Goal: Feedback & Contribution: Leave review/rating

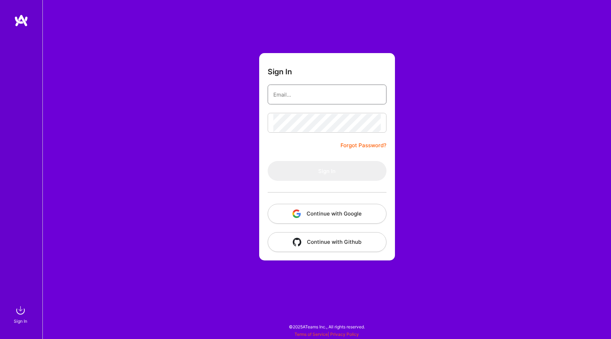
type input "luis@a.team"
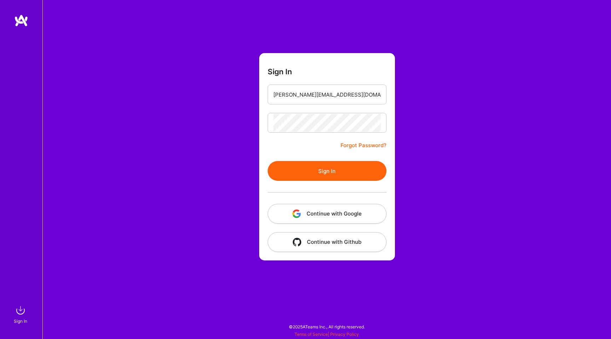
click at [309, 153] on form "Sign In luis@a.team Forgot Password? Sign In Continue with Google Continue with…" at bounding box center [327, 156] width 136 height 207
click at [306, 176] on button "Sign In" at bounding box center [327, 171] width 119 height 20
click at [338, 210] on button "Continue with Google" at bounding box center [327, 214] width 119 height 20
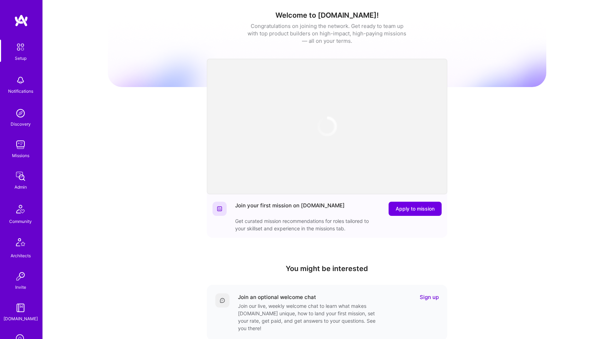
scroll to position [115, 0]
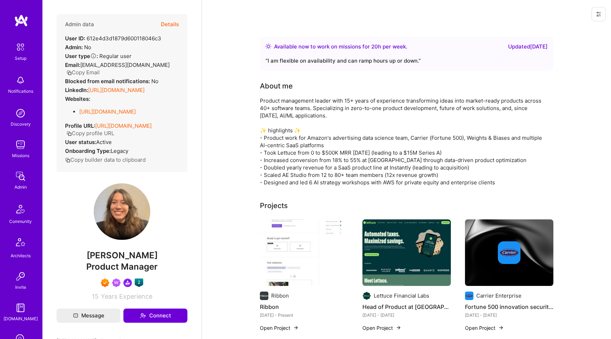
click at [174, 25] on button "Details" at bounding box center [170, 24] width 18 height 21
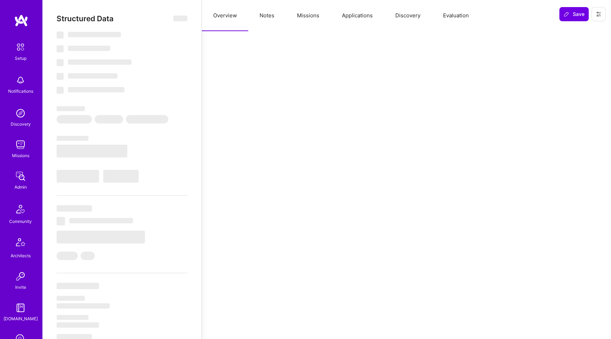
select select "Right Now"
select select "7"
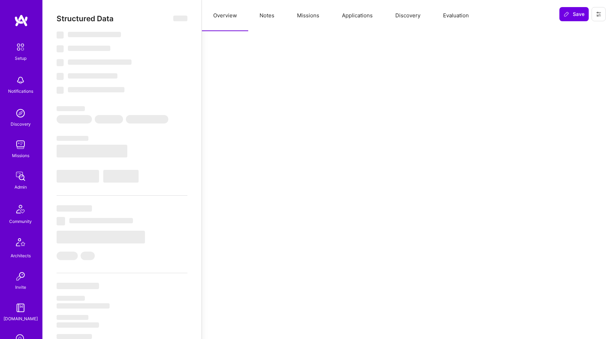
select select "US"
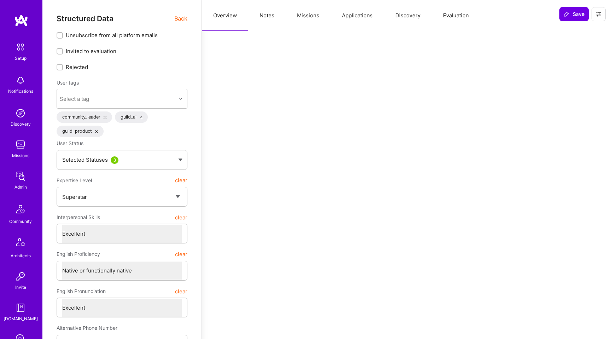
click at [460, 22] on button "Evaluation" at bounding box center [456, 15] width 48 height 31
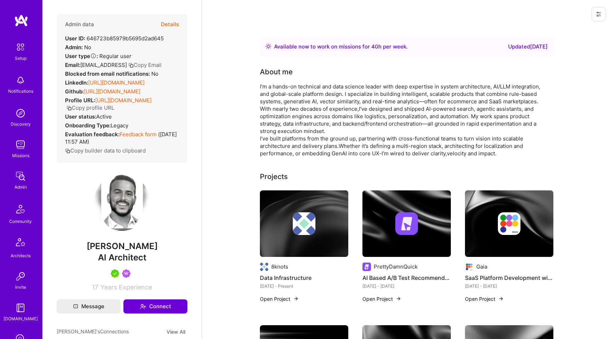
click at [169, 27] on button "Details" at bounding box center [170, 24] width 18 height 21
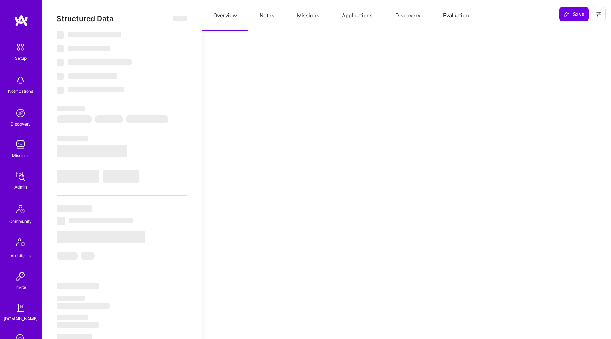
click at [452, 9] on button "Evaluation" at bounding box center [456, 15] width 48 height 31
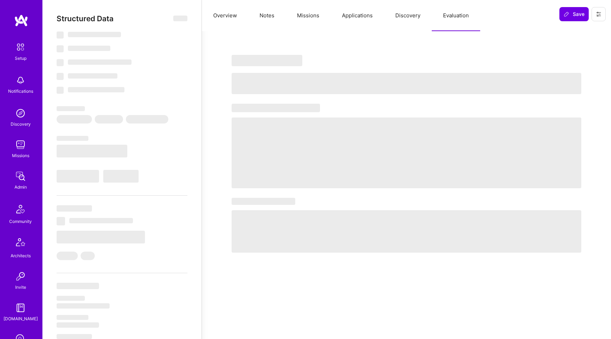
select select "Right Now"
select select "5"
select select "4"
select select "7"
select select "6"
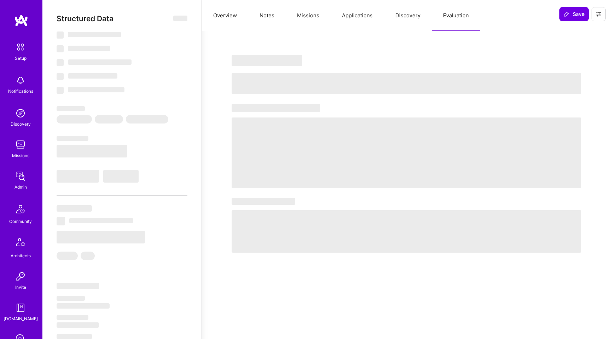
select select "US"
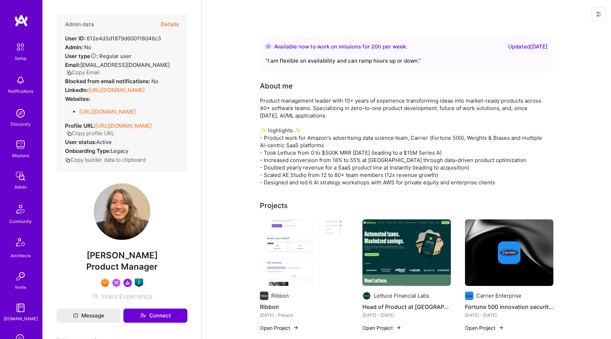
click at [176, 25] on button "Details" at bounding box center [170, 24] width 18 height 21
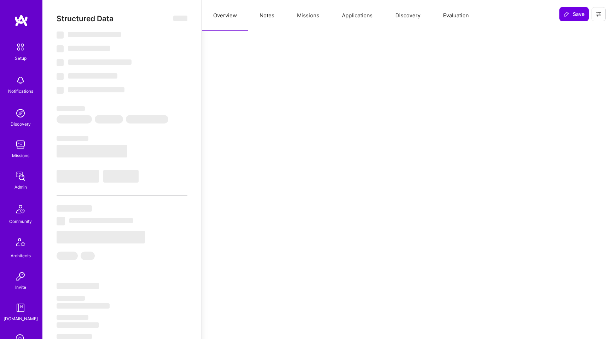
select select "Right Now"
select select "7"
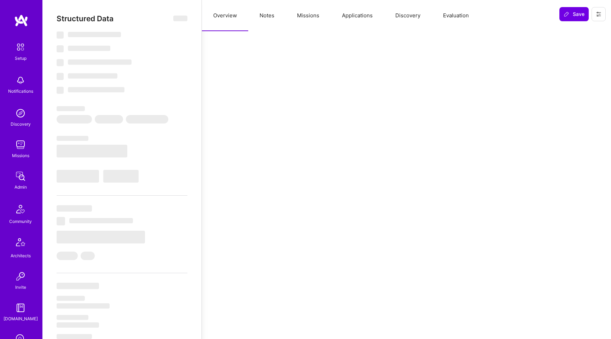
select select "US"
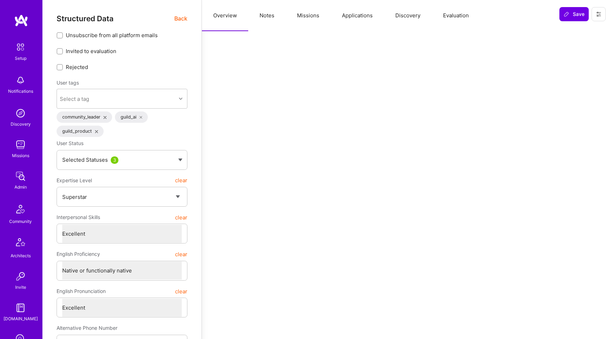
click at [462, 18] on button "Evaluation" at bounding box center [456, 15] width 48 height 31
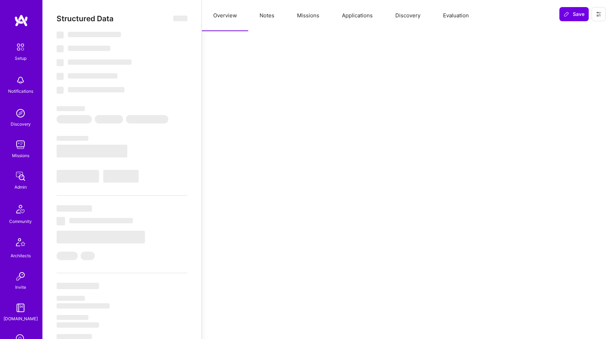
click at [454, 17] on button "Evaluation" at bounding box center [456, 15] width 48 height 31
select select "Right Now"
select select "7"
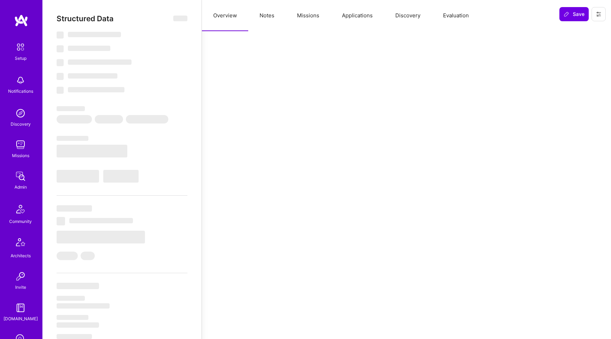
select select "7"
select select "US"
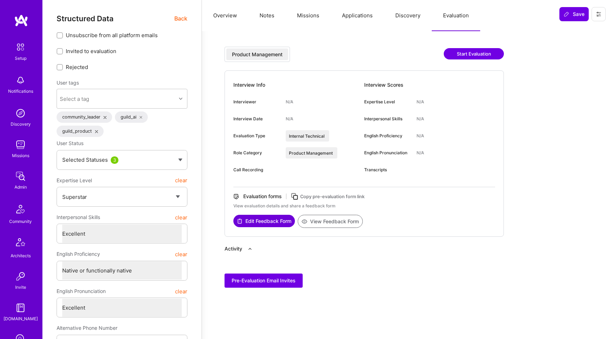
click at [269, 221] on button "Edit Feedback Form" at bounding box center [264, 221] width 62 height 12
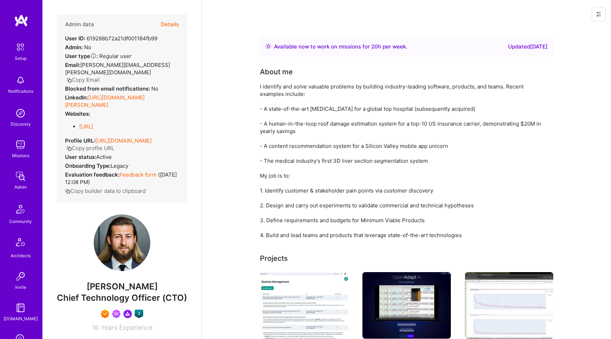
click at [177, 24] on button "Details" at bounding box center [170, 24] width 18 height 21
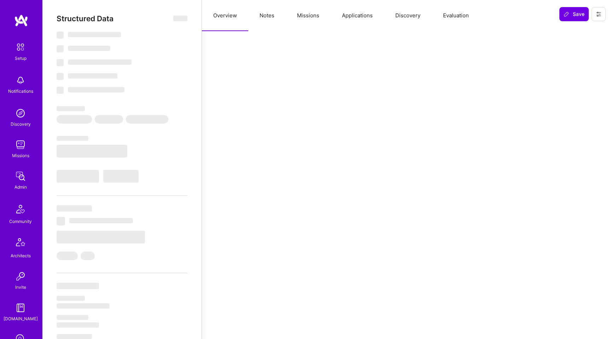
click at [451, 15] on button "Evaluation" at bounding box center [456, 15] width 48 height 31
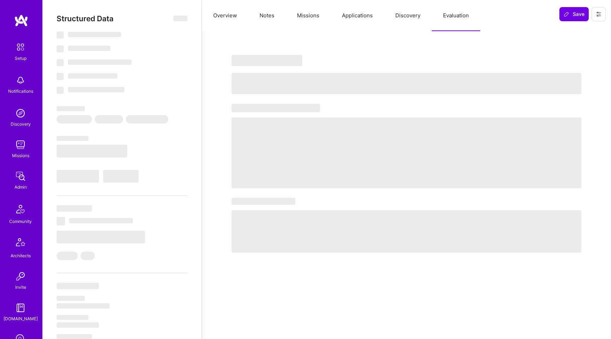
select select "Right Now"
select select "7"
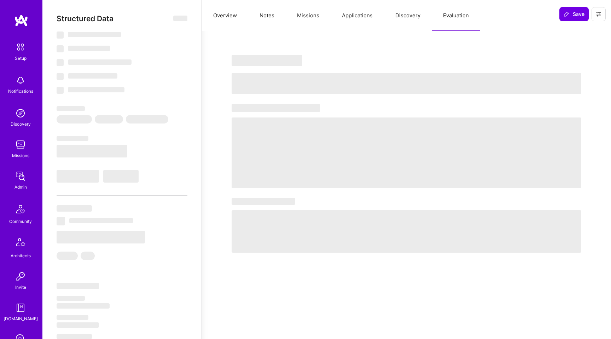
select select "CA"
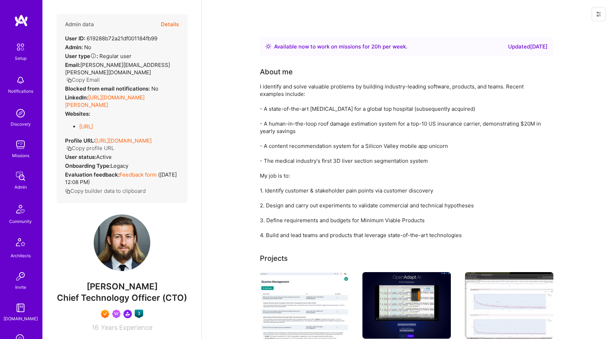
click at [167, 25] on button "Details" at bounding box center [170, 24] width 18 height 21
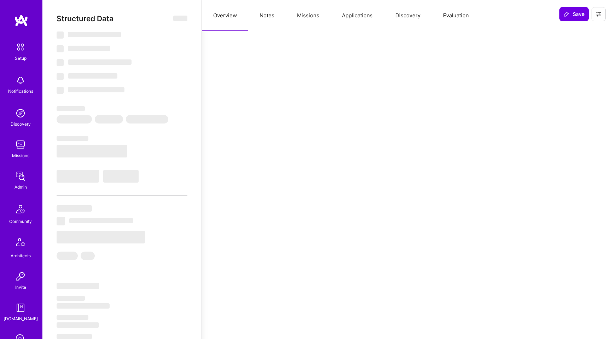
select select "Right Now"
select select "7"
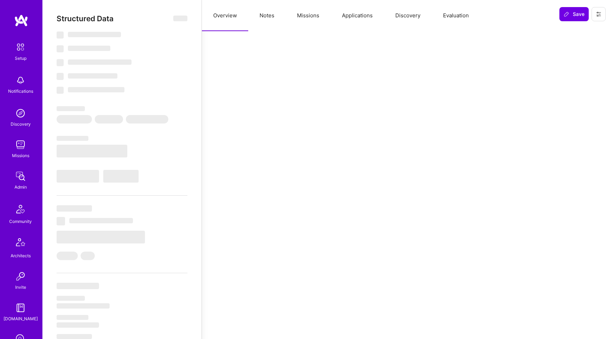
select select "CA"
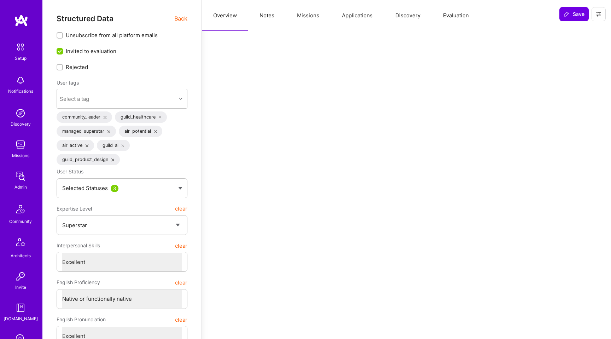
click at [453, 13] on button "Evaluation" at bounding box center [456, 15] width 48 height 31
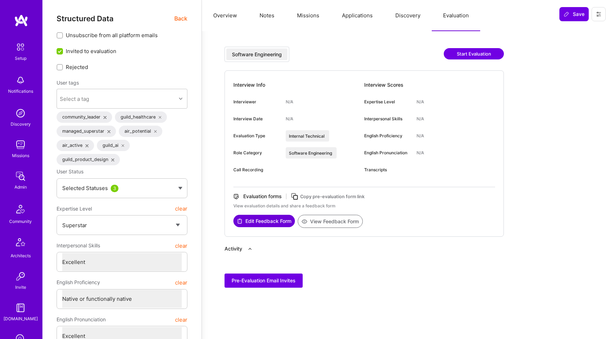
click at [268, 219] on button "Edit Feedback Form" at bounding box center [264, 221] width 62 height 12
